Goal: Transaction & Acquisition: Purchase product/service

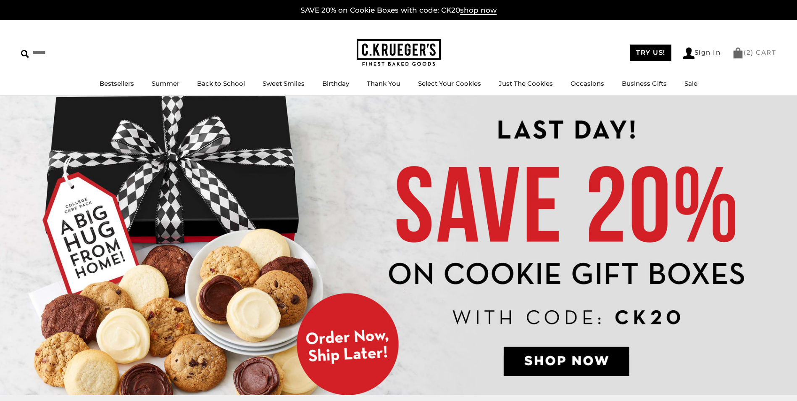
click at [752, 51] on link "( 2 ) CART" at bounding box center [754, 52] width 44 height 8
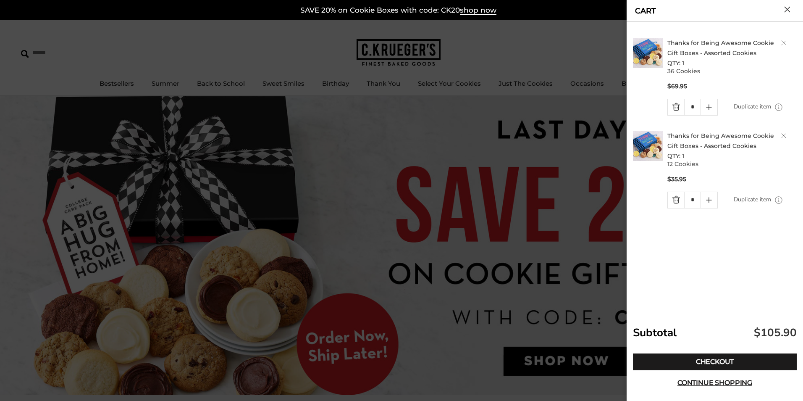
click at [787, 8] on button "Close cart" at bounding box center [787, 9] width 6 height 6
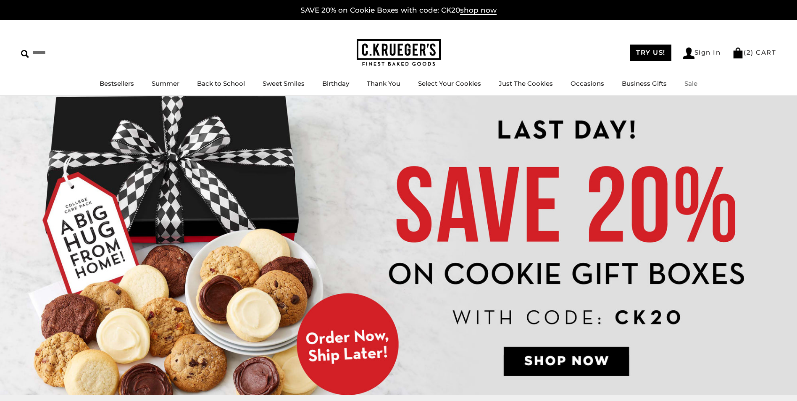
click at [686, 84] on link "Sale" at bounding box center [690, 83] width 13 height 8
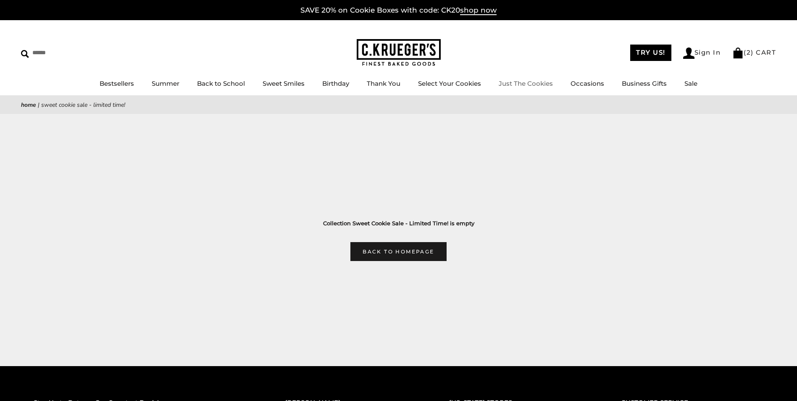
click at [511, 81] on link "Just The Cookies" at bounding box center [526, 83] width 54 height 8
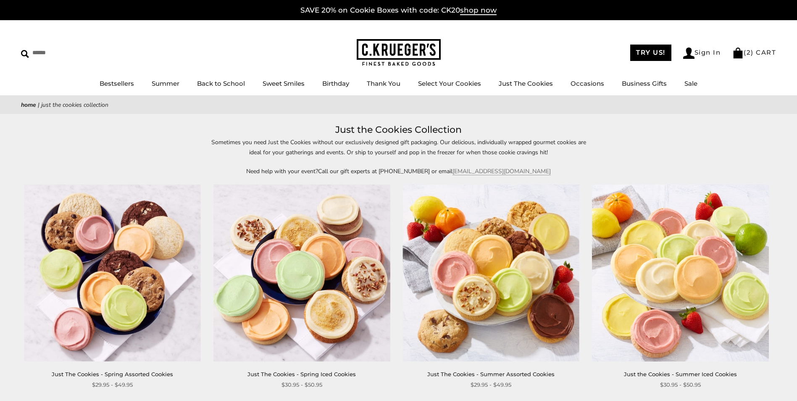
click at [116, 373] on link "Just The Cookies - Spring Assorted Cookies" at bounding box center [112, 373] width 121 height 7
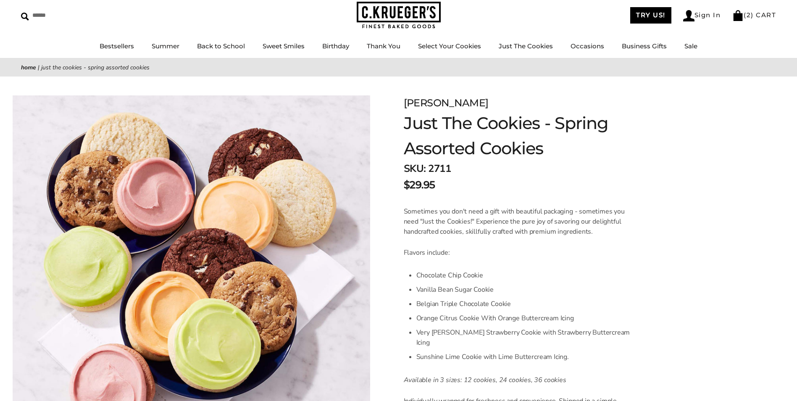
scroll to position [8, 0]
